Goal: Task Accomplishment & Management: Use online tool/utility

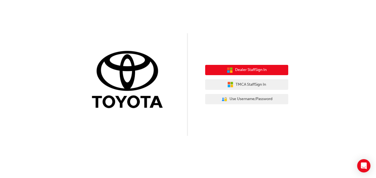
click at [262, 71] on span "Dealer Staff Sign In" at bounding box center [251, 70] width 32 height 6
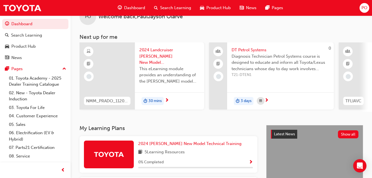
scroll to position [18, 0]
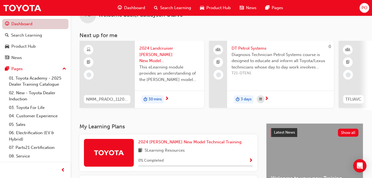
click at [35, 26] on link "Dashboard" at bounding box center [35, 24] width 66 height 10
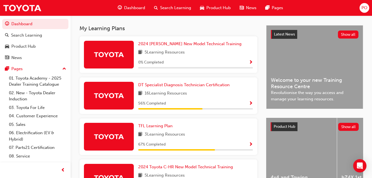
scroll to position [117, 0]
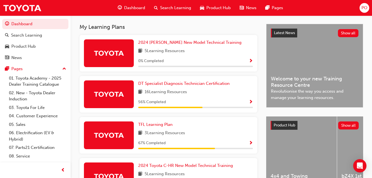
click at [364, 7] on span "PO" at bounding box center [364, 8] width 6 height 6
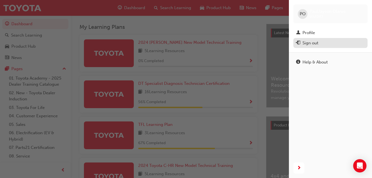
click at [318, 46] on div "Sign out" at bounding box center [310, 43] width 16 height 6
